Goal: Information Seeking & Learning: Learn about a topic

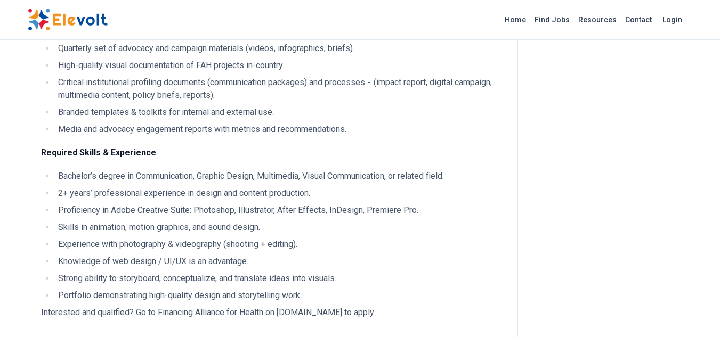
scroll to position [693, 0]
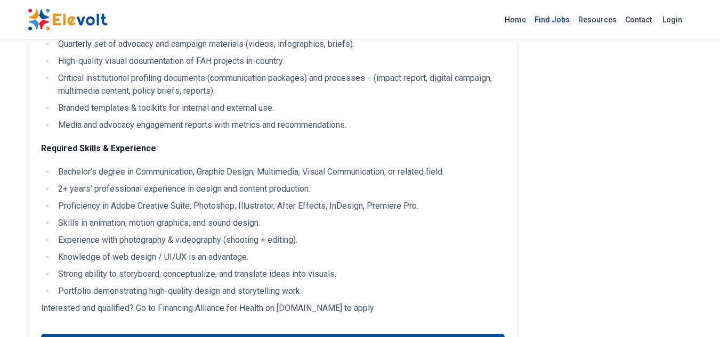
click at [561, 21] on link "Find Jobs" at bounding box center [552, 19] width 44 height 17
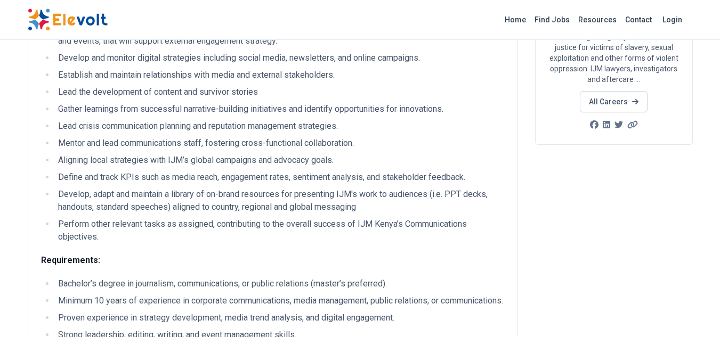
scroll to position [213, 0]
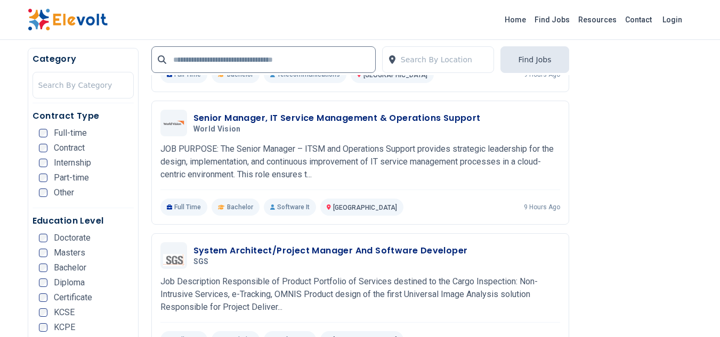
scroll to position [1812, 0]
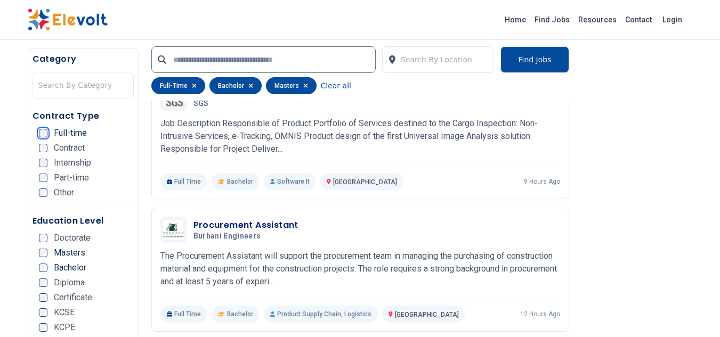
scroll to position [1710, 0]
